Goal: Transaction & Acquisition: Purchase product/service

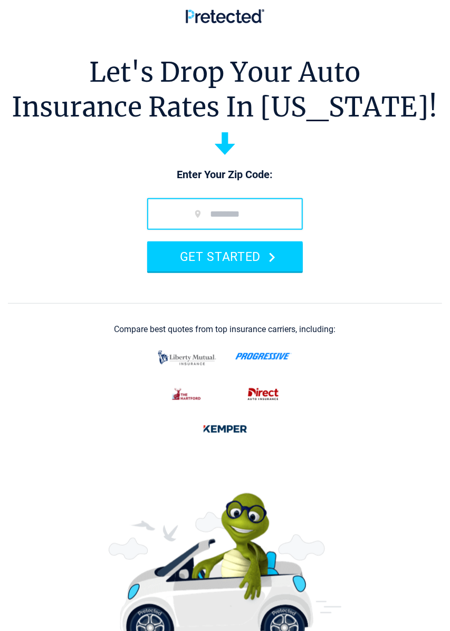
click at [215, 209] on input "zip code" at bounding box center [225, 214] width 156 height 32
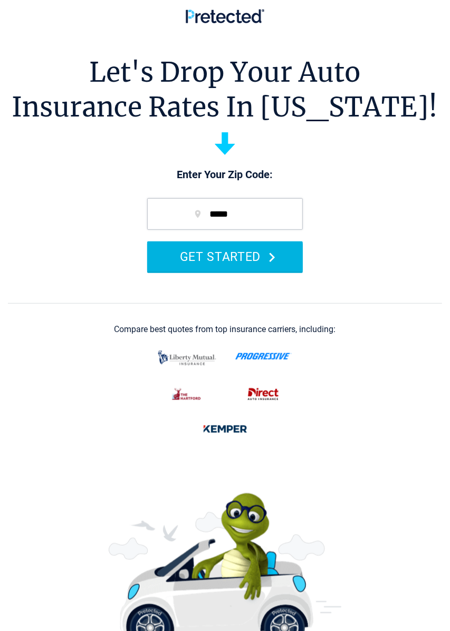
type input "*****"
click at [251, 267] on button "GET STARTED" at bounding box center [225, 257] width 156 height 30
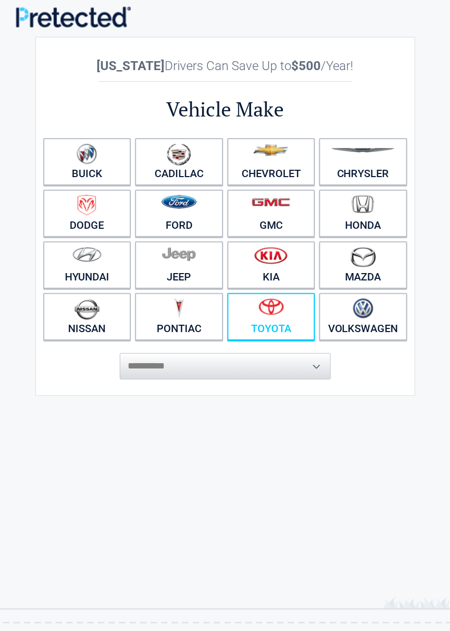
click at [284, 315] on figure at bounding box center [271, 311] width 75 height 24
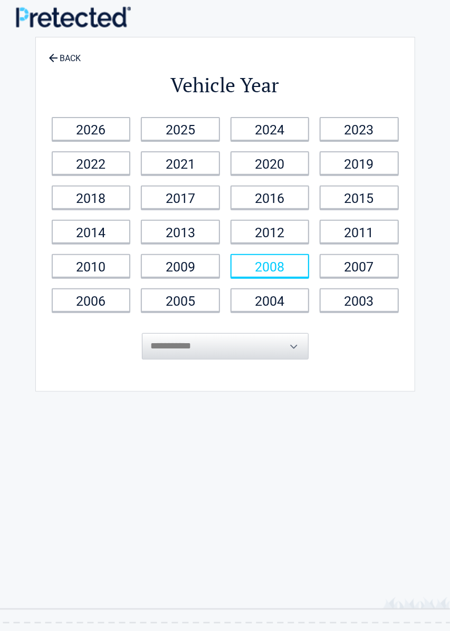
click at [288, 266] on link "2008" at bounding box center [270, 266] width 79 height 24
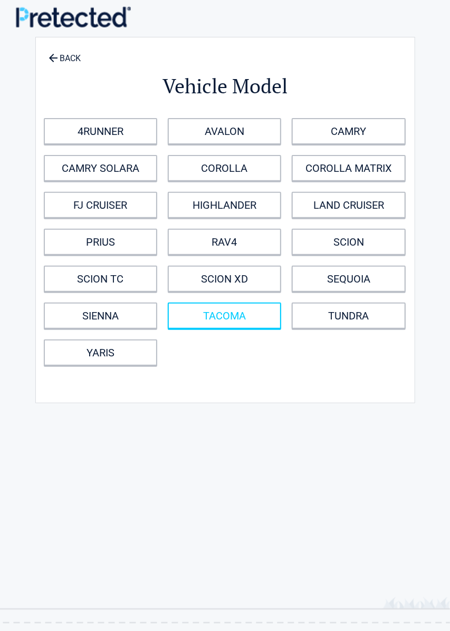
click at [243, 321] on link "TACOMA" at bounding box center [224, 316] width 113 height 26
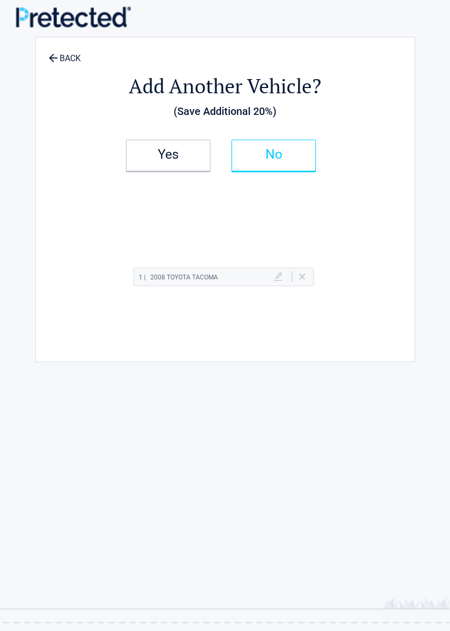
click at [287, 157] on h2 "No" at bounding box center [274, 154] width 62 height 7
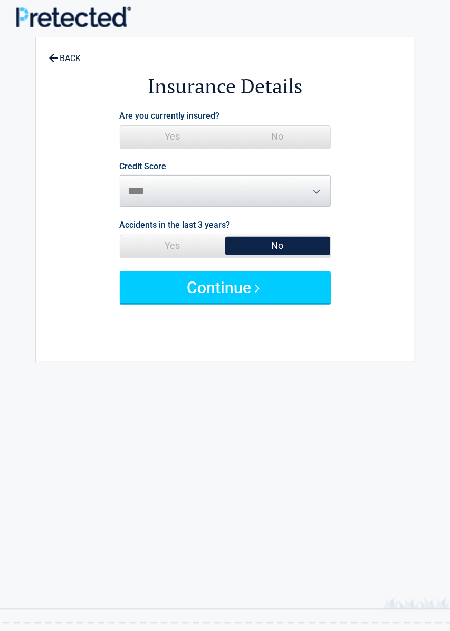
click at [175, 132] on span "Yes" at bounding box center [172, 136] width 105 height 21
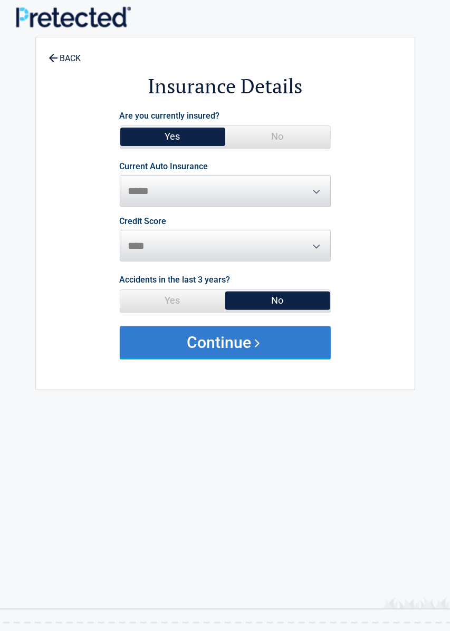
click at [262, 339] on button "Continue" at bounding box center [225, 343] width 211 height 32
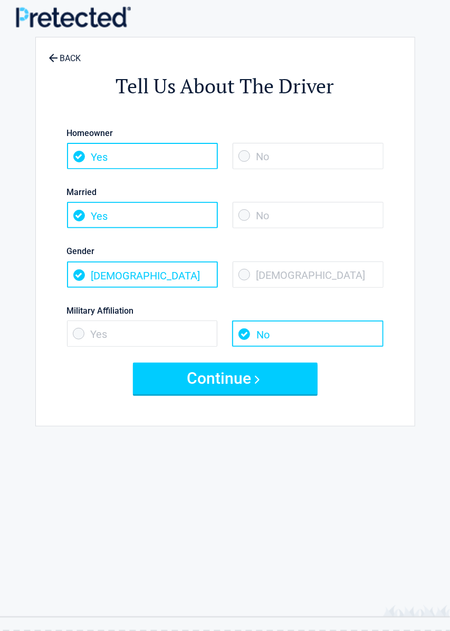
click at [255, 213] on span "No" at bounding box center [308, 215] width 151 height 26
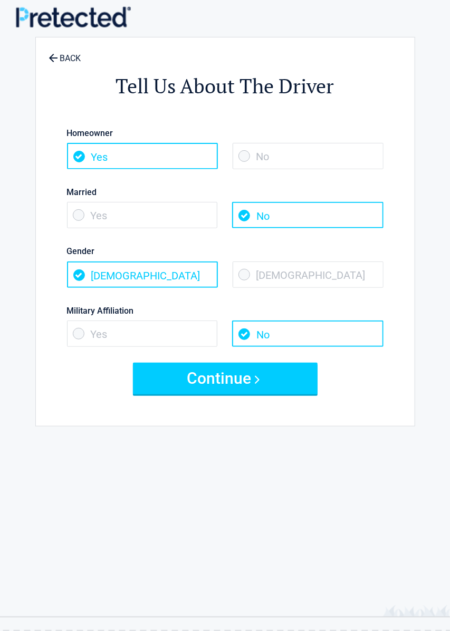
click at [84, 335] on span "Yes" at bounding box center [142, 334] width 151 height 26
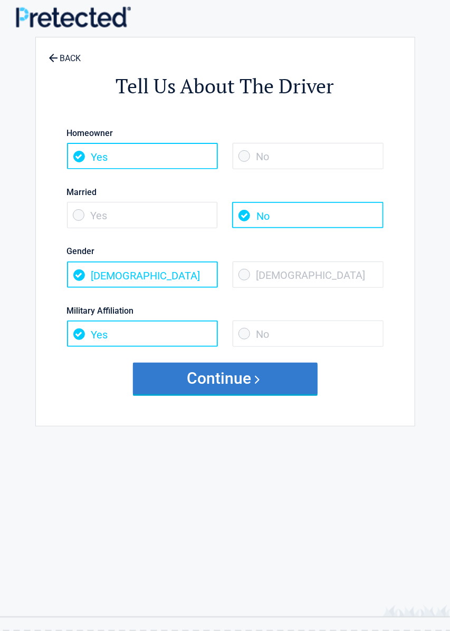
click at [262, 378] on button "Continue" at bounding box center [225, 379] width 185 height 32
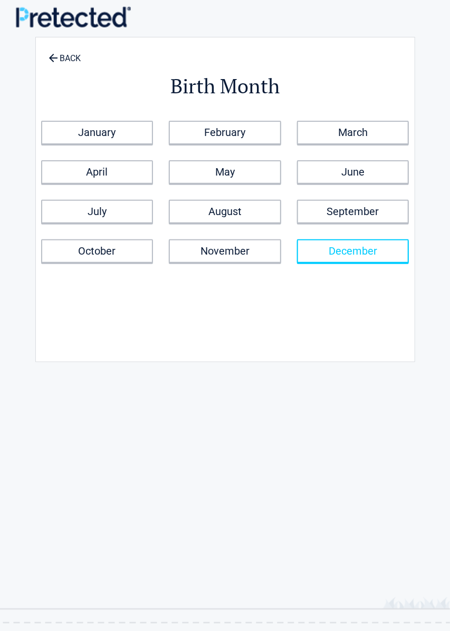
click at [347, 250] on link "December" at bounding box center [353, 252] width 112 height 24
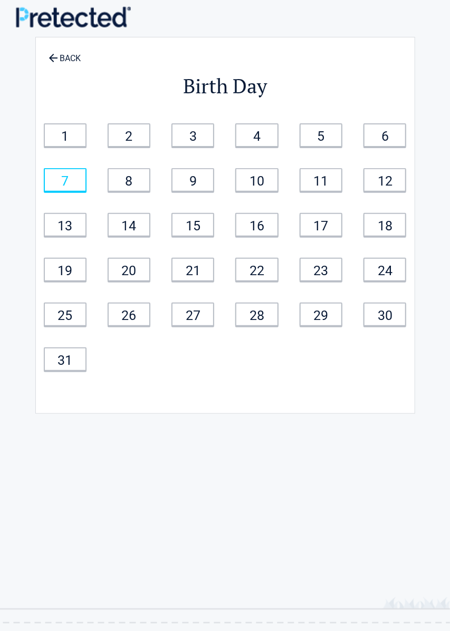
click at [64, 179] on link "7" at bounding box center [65, 180] width 43 height 24
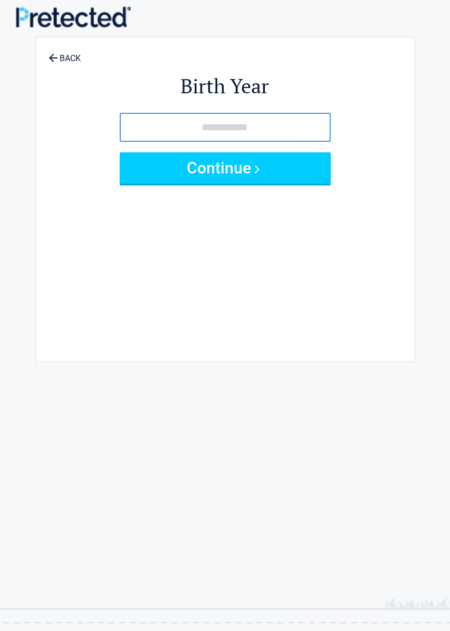
click at [208, 125] on input "tel" at bounding box center [225, 127] width 211 height 29
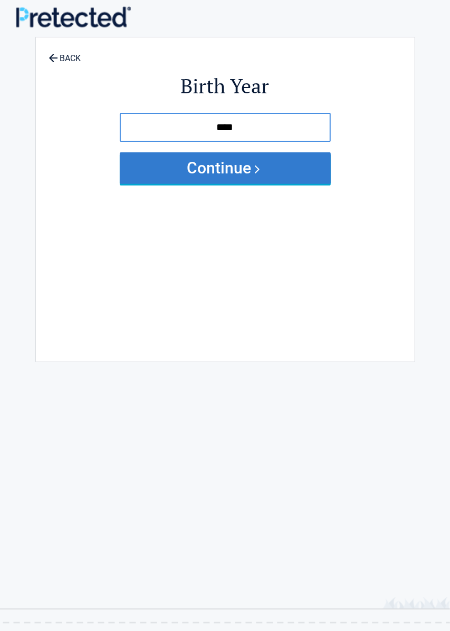
type input "****"
click at [263, 174] on button "Continue" at bounding box center [225, 168] width 211 height 32
